Goal: Information Seeking & Learning: Find specific fact

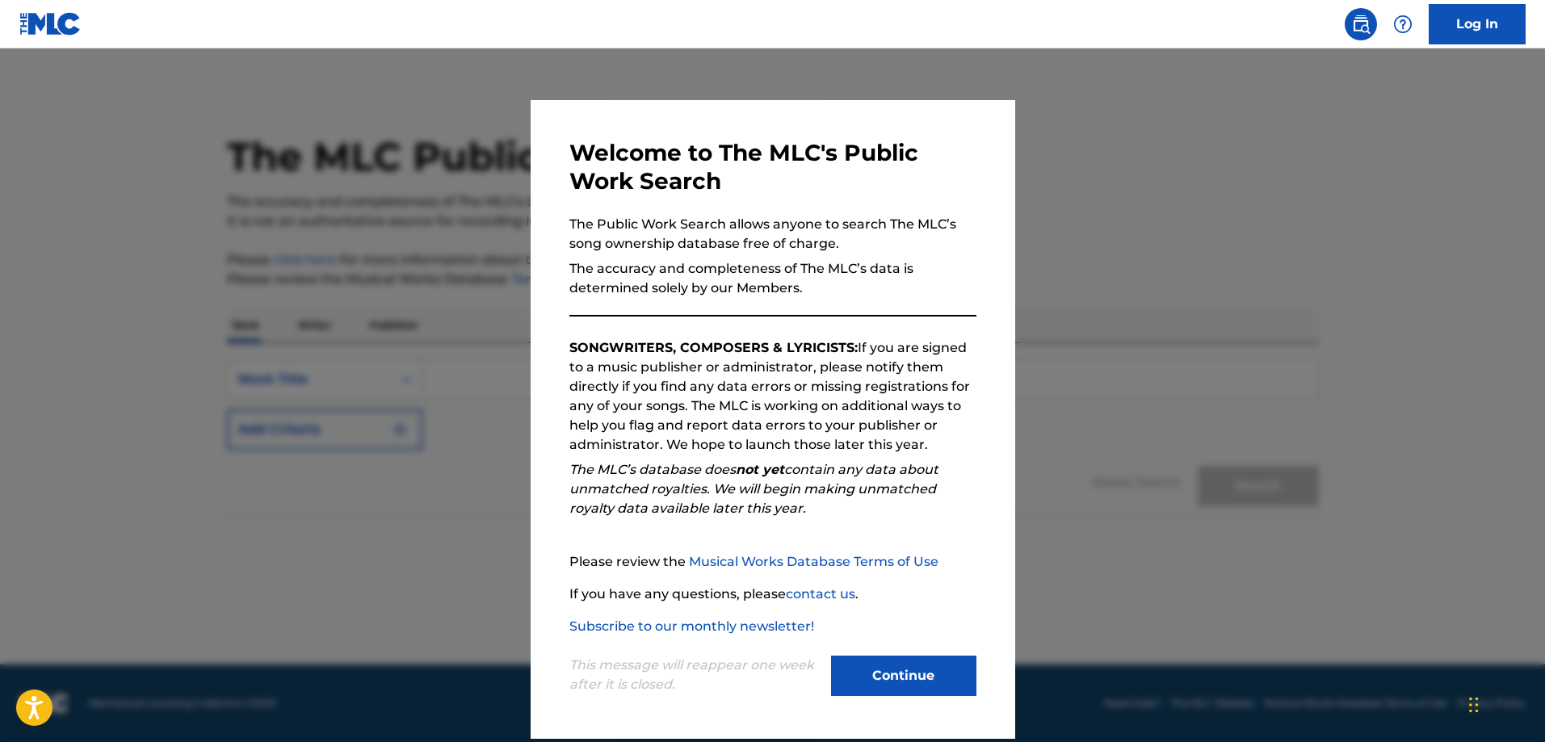
drag, startPoint x: 926, startPoint y: 658, endPoint x: 922, endPoint y: 683, distance: 25.4
click at [926, 659] on button "Continue" at bounding box center [903, 676] width 145 height 40
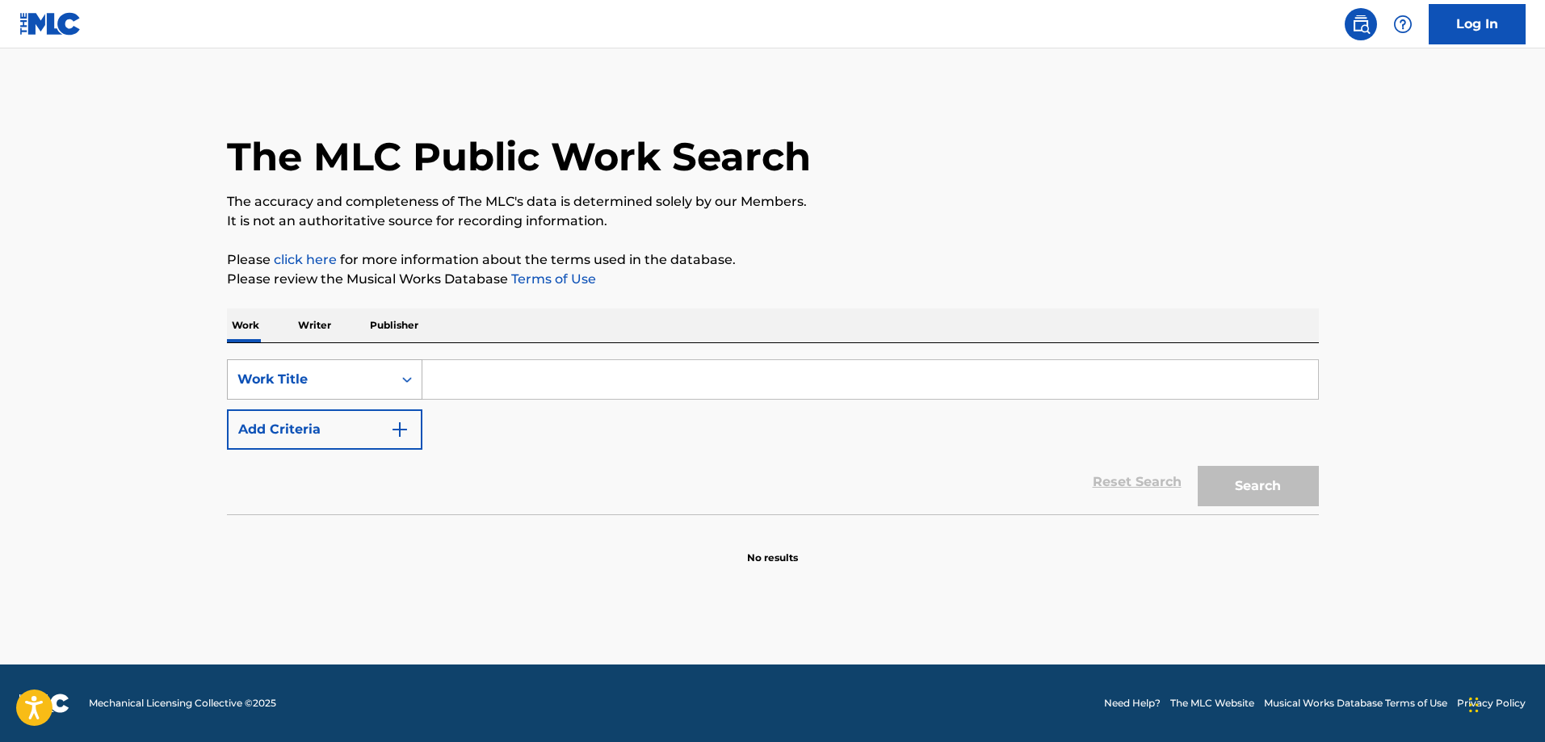
click at [341, 389] on div "Work Title" at bounding box center [310, 379] width 165 height 31
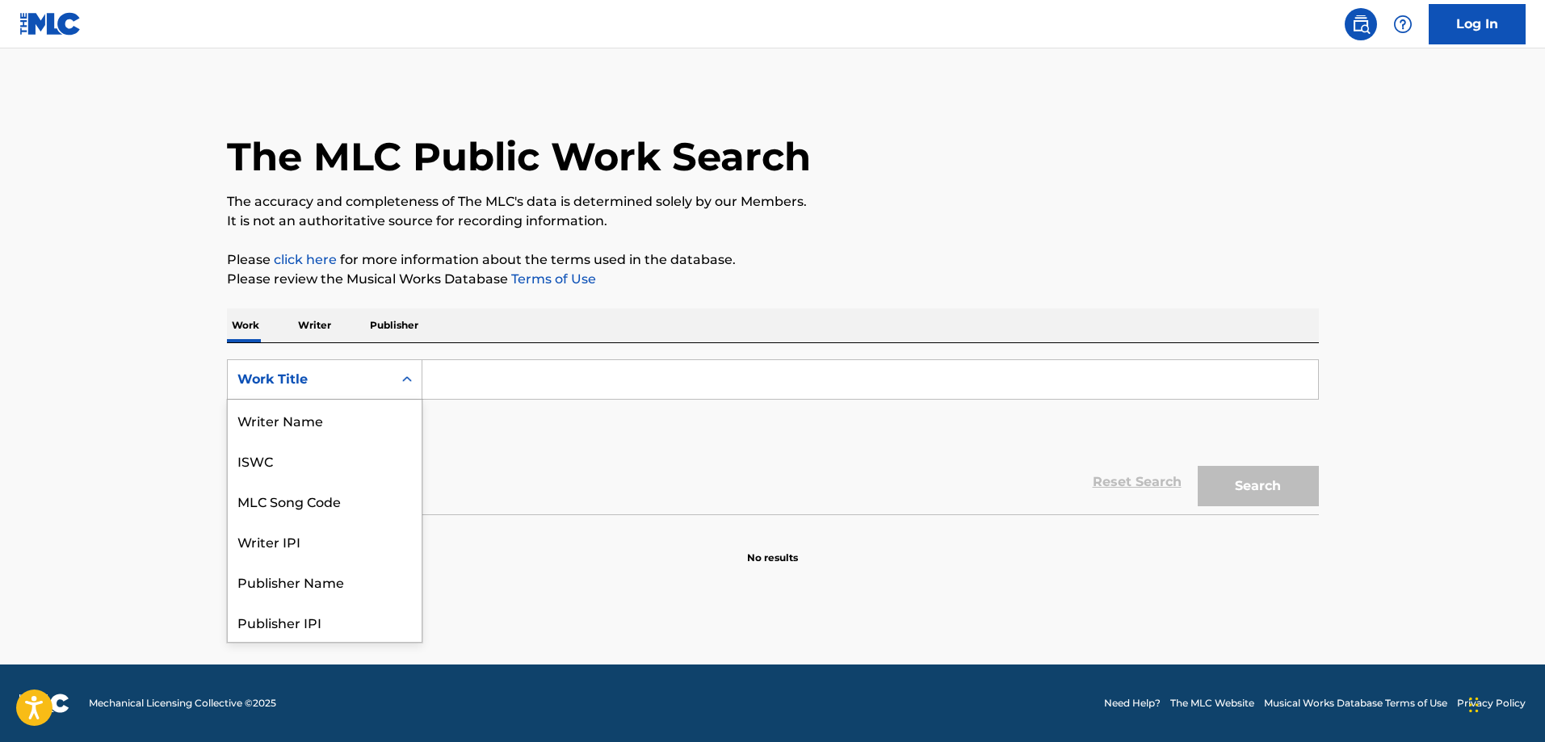
scroll to position [81, 0]
click at [327, 435] on div "MLC Song Code" at bounding box center [325, 420] width 194 height 40
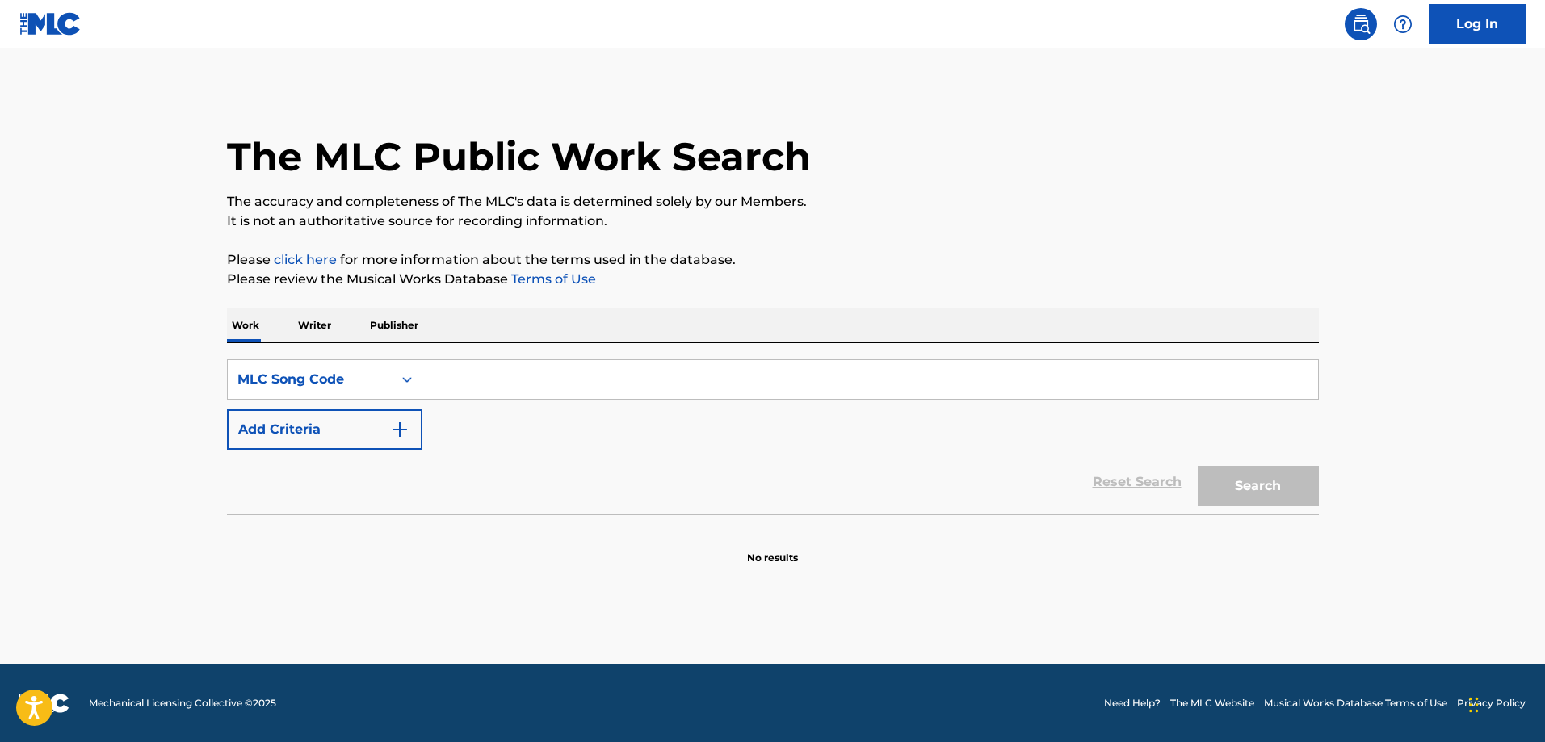
drag, startPoint x: 414, startPoint y: 410, endPoint x: 542, endPoint y: 355, distance: 138.9
click at [541, 363] on input "Search Form" at bounding box center [870, 379] width 896 height 39
paste input "O48767"
type input "O48767"
click at [1198, 466] on button "Search" at bounding box center [1258, 486] width 121 height 40
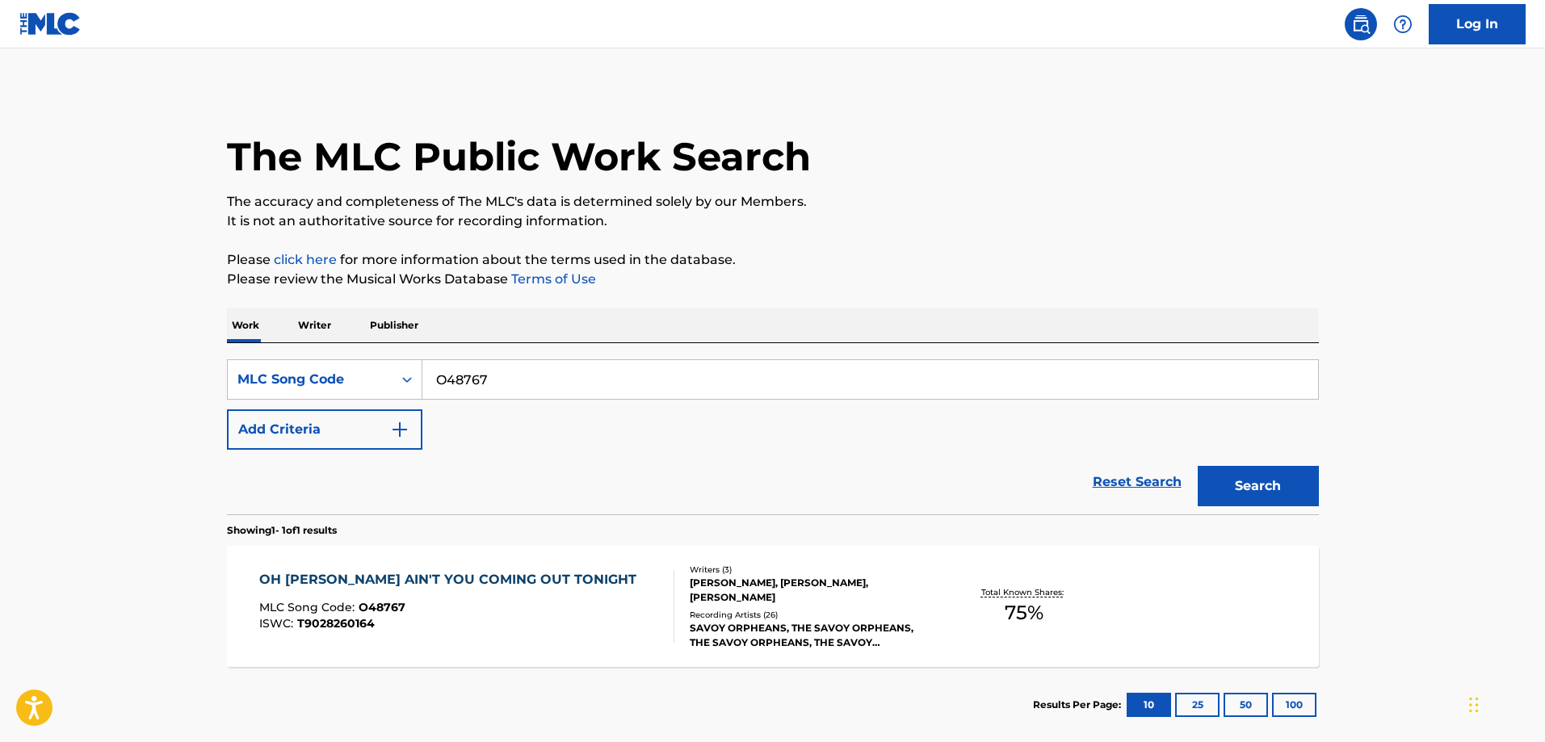
click at [520, 549] on div "OH [PERSON_NAME] AIN'T YOU COMING OUT TONIGHT MLC Song Code : O48767 ISWC : T90…" at bounding box center [773, 606] width 1092 height 121
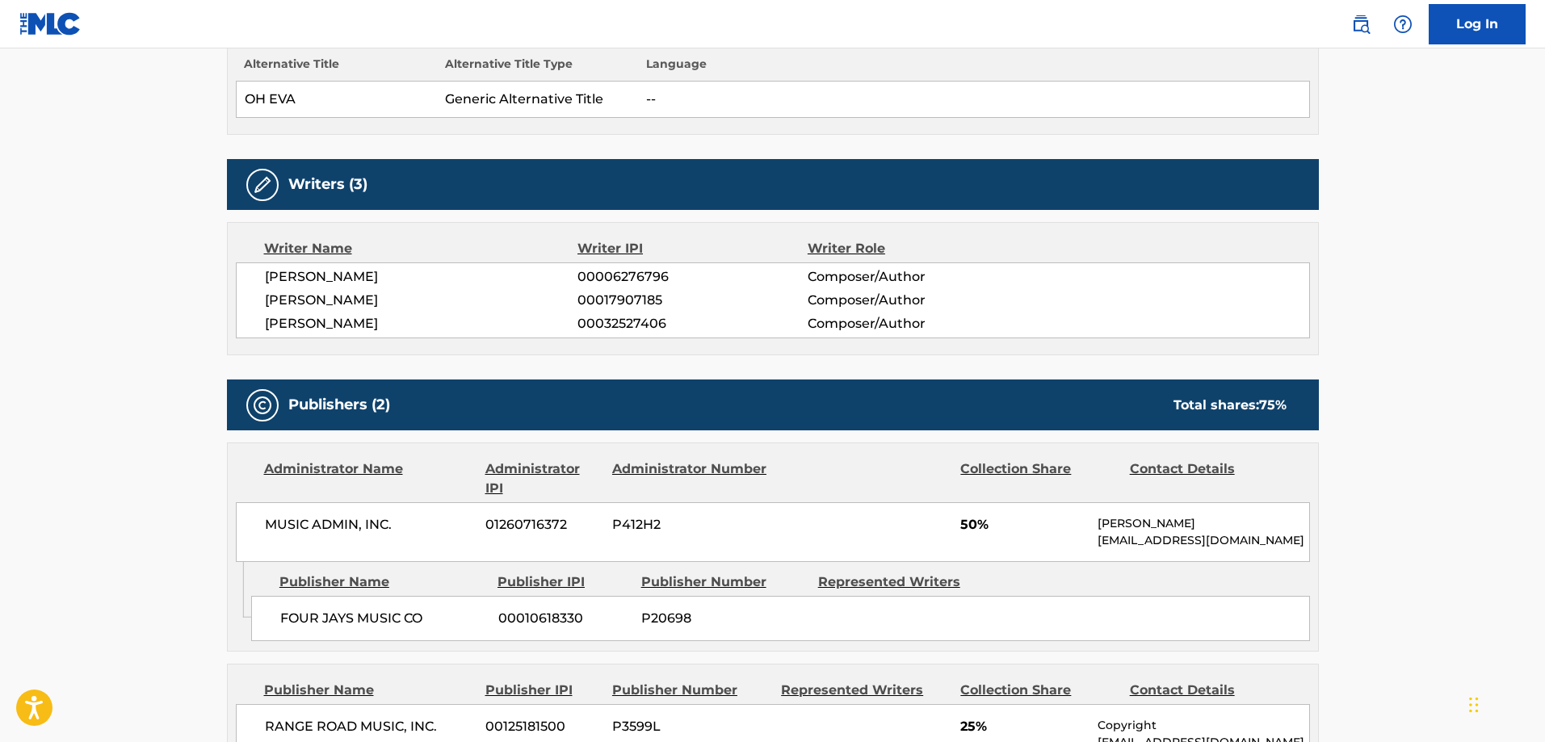
scroll to position [646, 0]
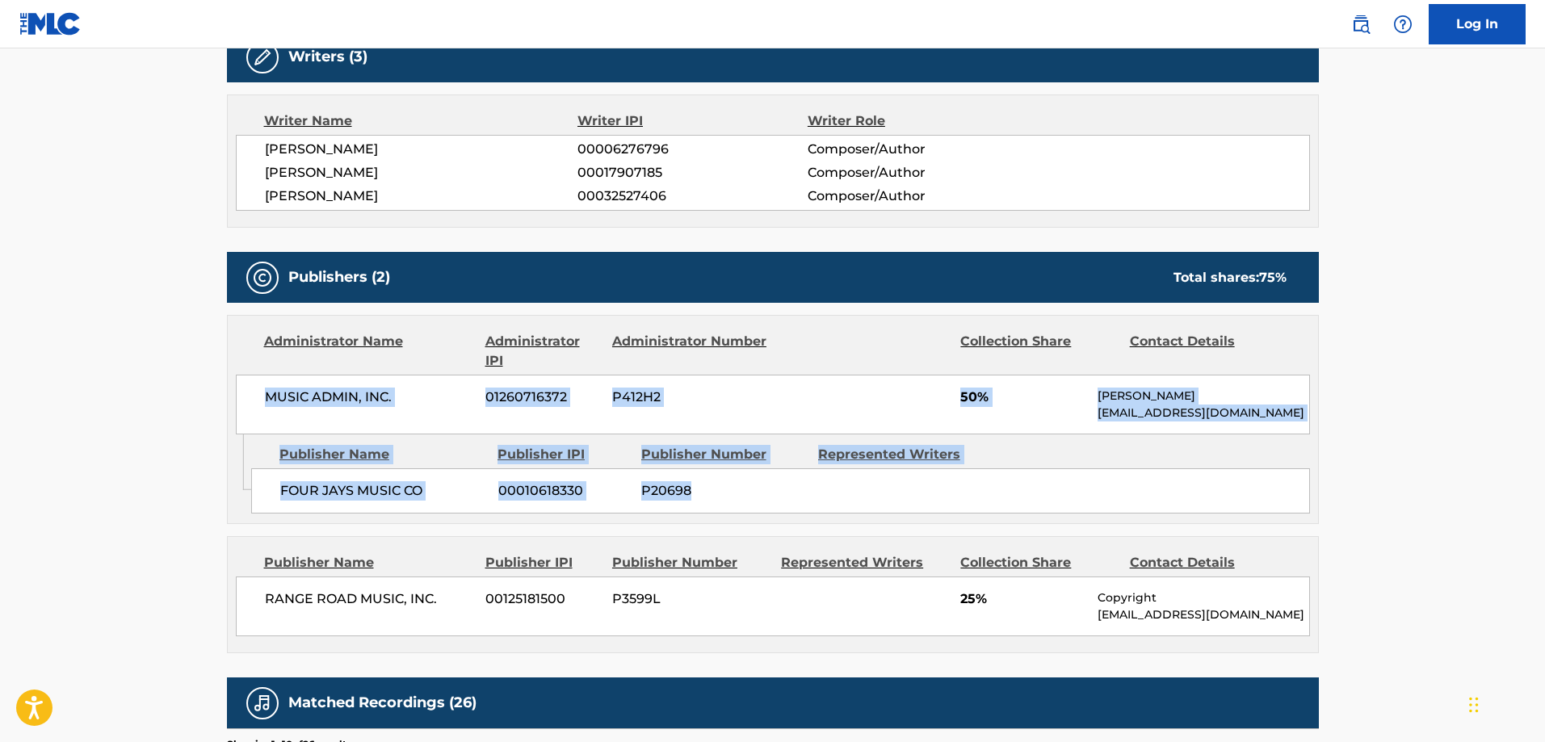
drag, startPoint x: 985, startPoint y: 468, endPoint x: 246, endPoint y: 353, distance: 748.7
click at [246, 353] on div "Administrator Name Administrator IPI Administrator Number Collection Share Cont…" at bounding box center [773, 419] width 1092 height 209
click at [607, 435] on div "Publisher Name Publisher IPI Publisher Number Represented Writers FOUR JAYS MUS…" at bounding box center [784, 475] width 1067 height 81
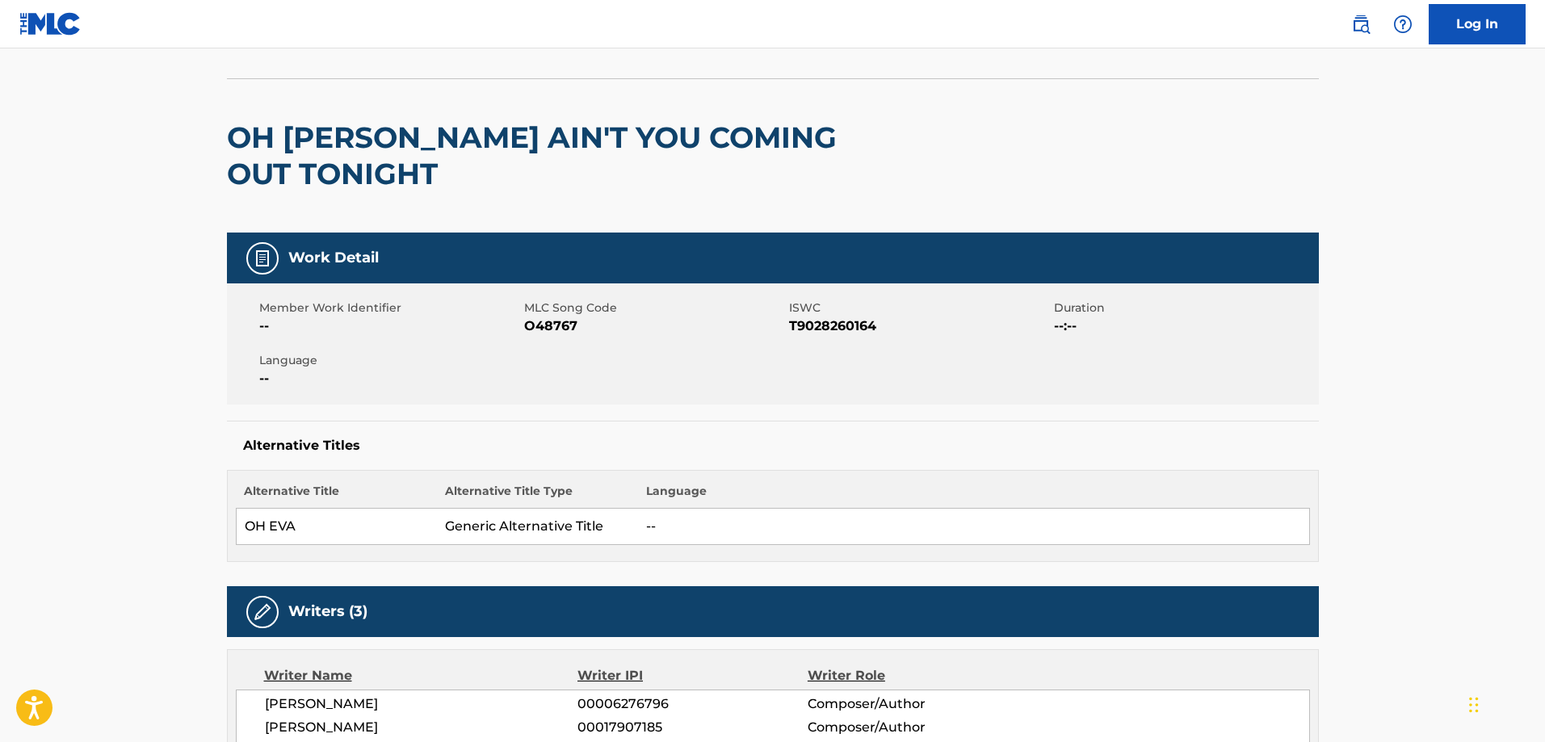
scroll to position [0, 0]
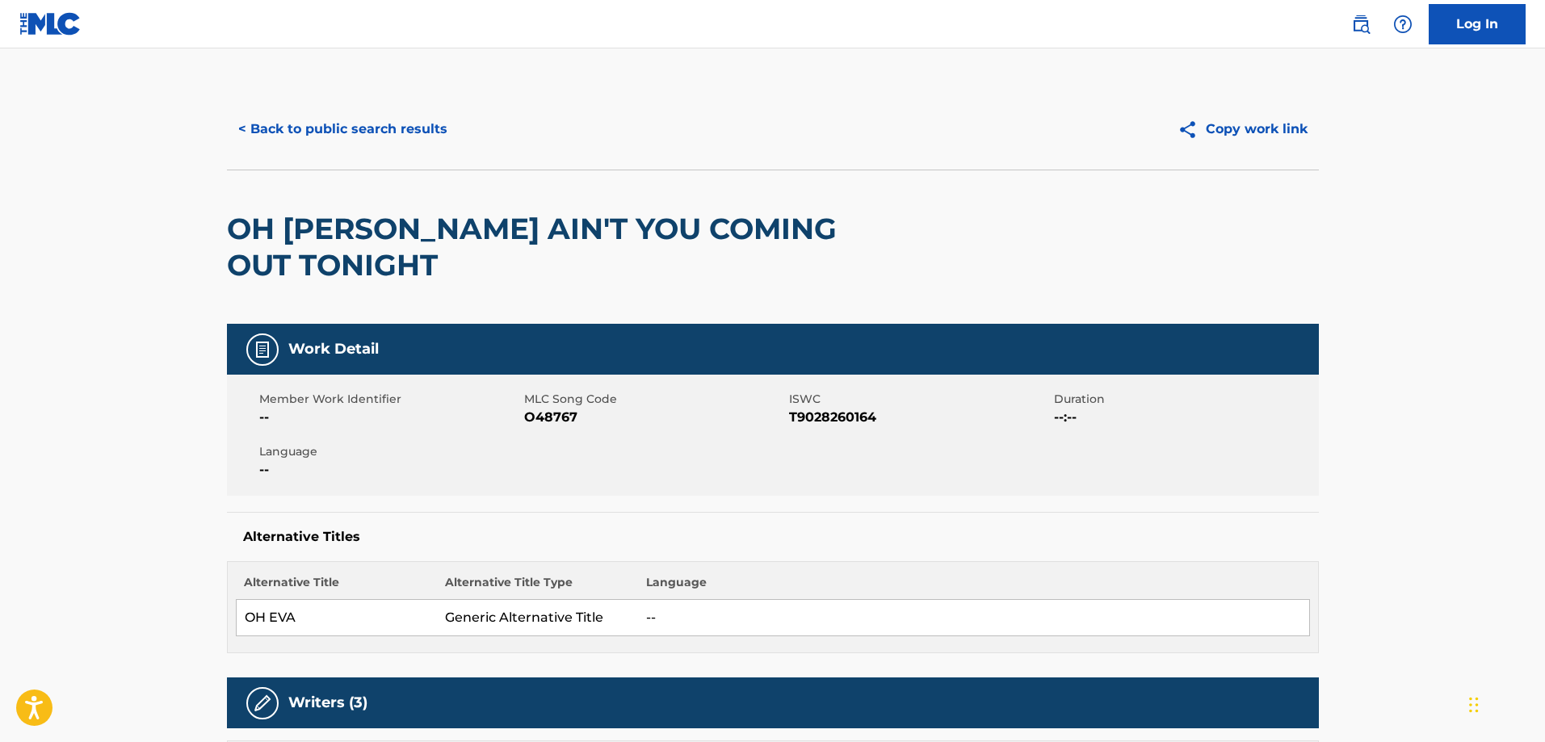
click at [248, 221] on h2 "OH [PERSON_NAME] AIN'T YOU COMING OUT TONIGHT" at bounding box center [554, 247] width 655 height 73
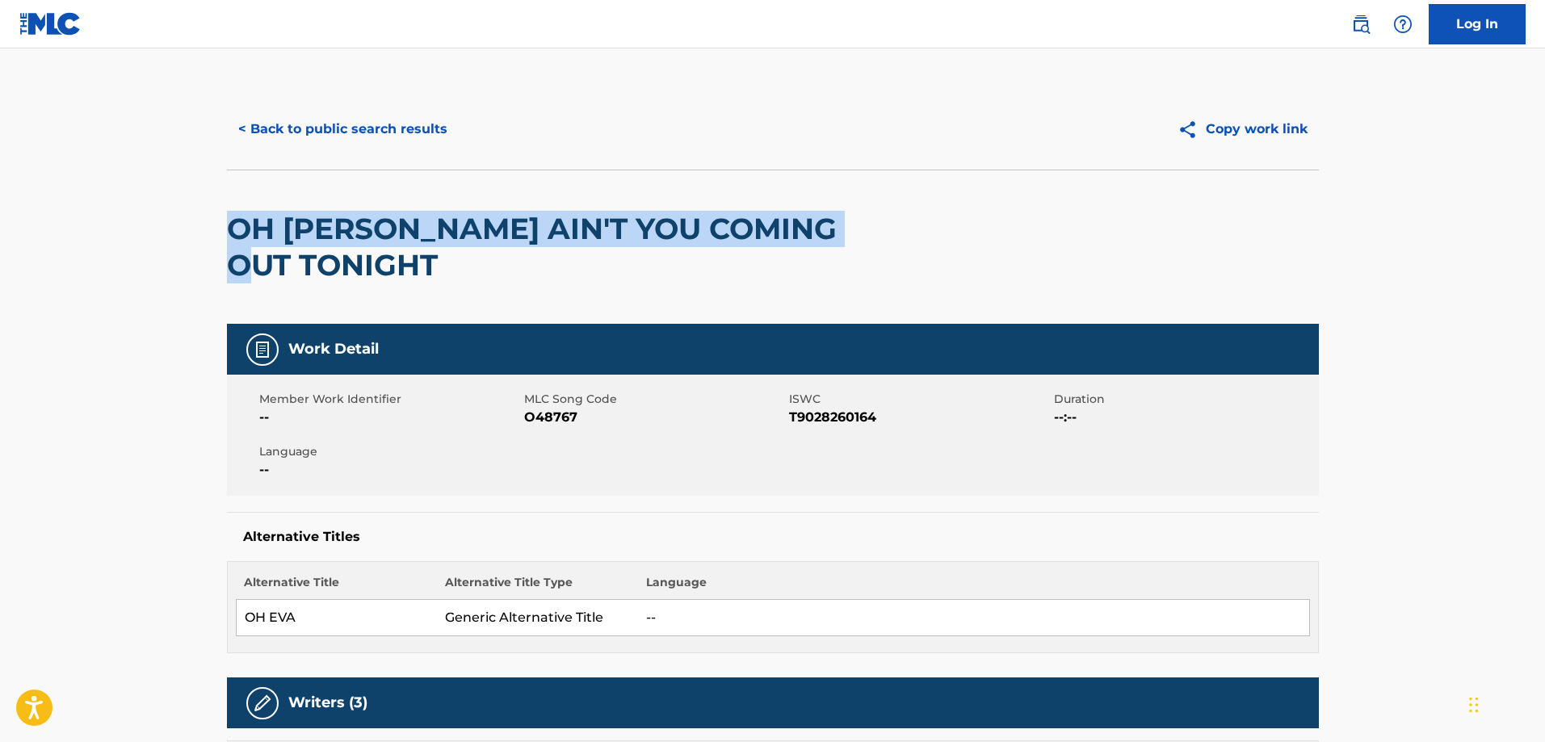
drag, startPoint x: 248, startPoint y: 221, endPoint x: 801, endPoint y: 223, distance: 553.3
click at [801, 223] on h2 "OH [PERSON_NAME] AIN'T YOU COMING OUT TONIGHT" at bounding box center [554, 247] width 655 height 73
copy h2 "OH [PERSON_NAME] AIN'T YOU COMING OUT TONIGHT"
